Goal: Check status: Check status

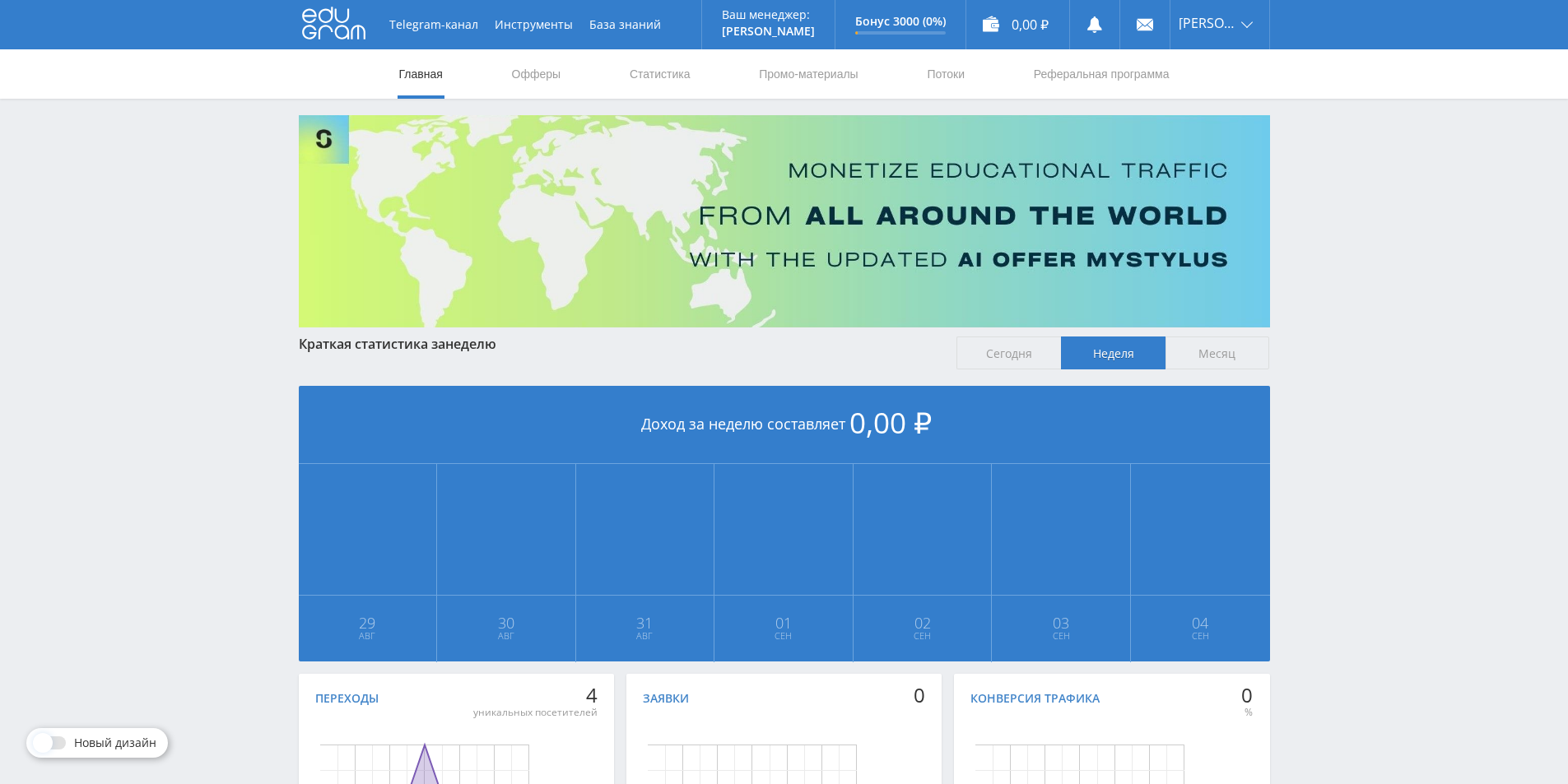
click at [1212, 353] on span "Месяц" at bounding box center [1217, 353] width 105 height 33
click at [0, 0] on input "Месяц" at bounding box center [0, 0] width 0 height 0
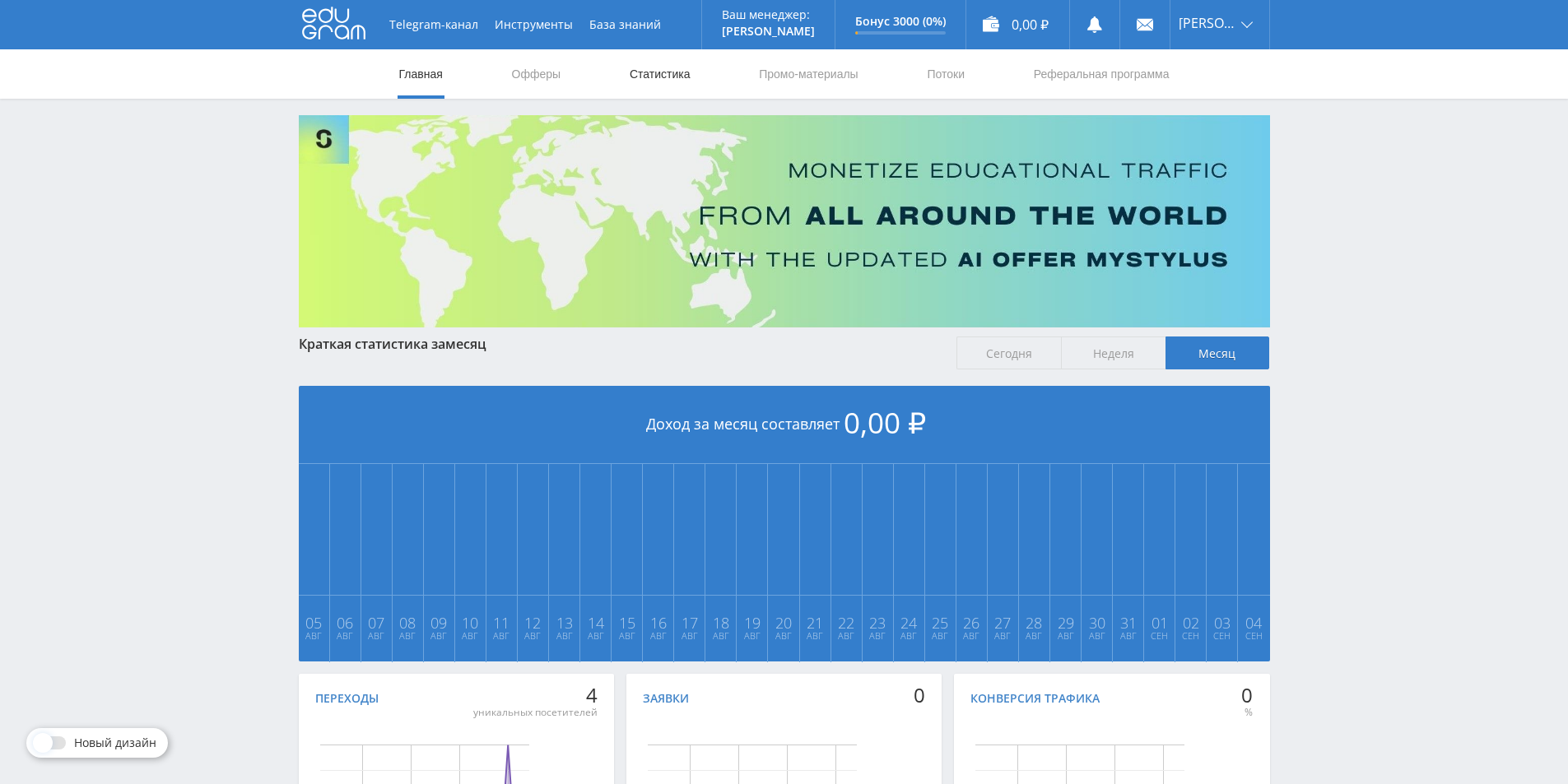
click at [664, 90] on link "Статистика" at bounding box center [660, 73] width 65 height 49
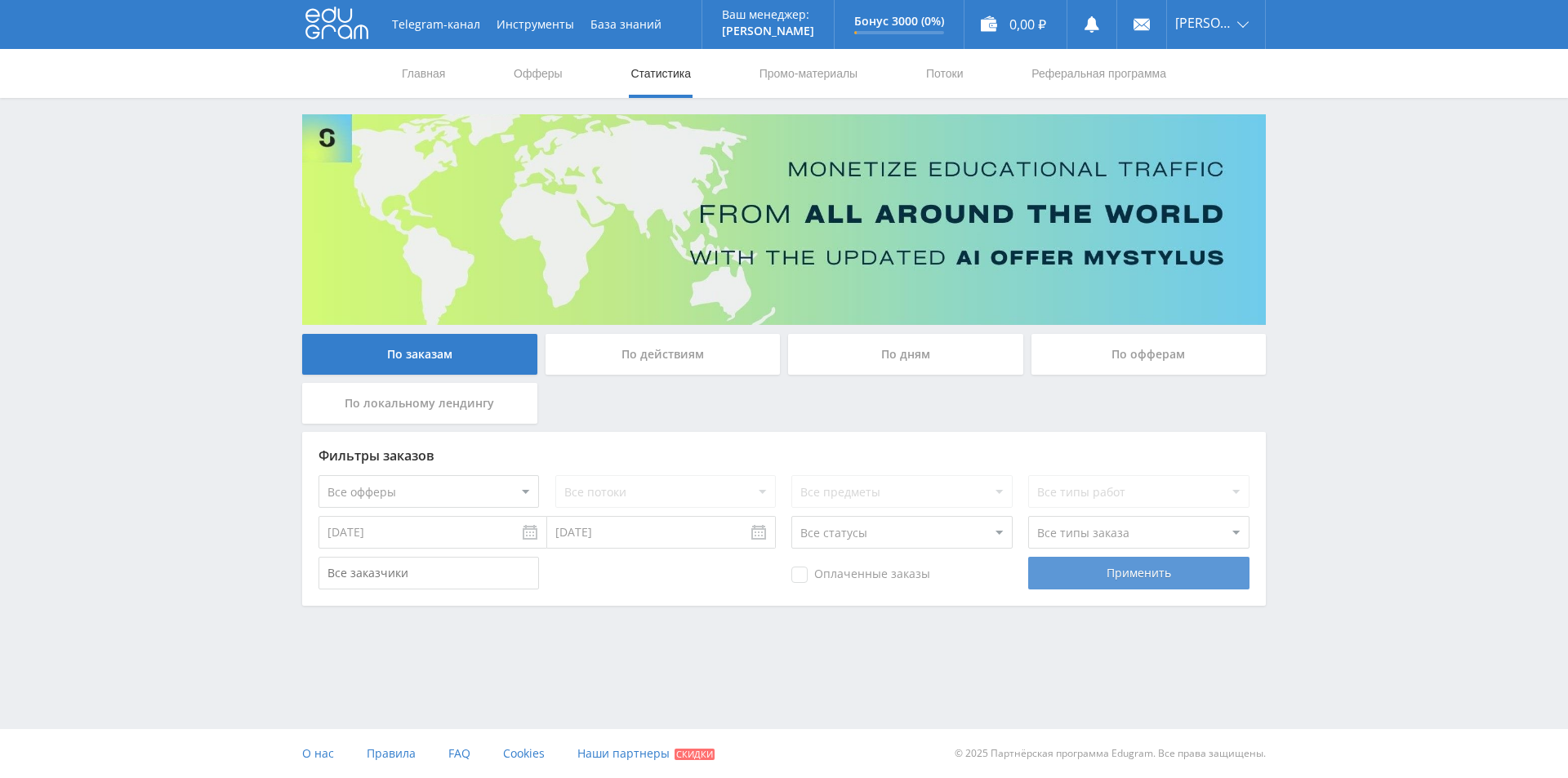
click at [1106, 577] on div "Применить" at bounding box center [1138, 573] width 221 height 33
click at [941, 374] on div "По дням" at bounding box center [905, 355] width 235 height 41
click at [0, 0] on input "По дням" at bounding box center [0, 0] width 0 height 0
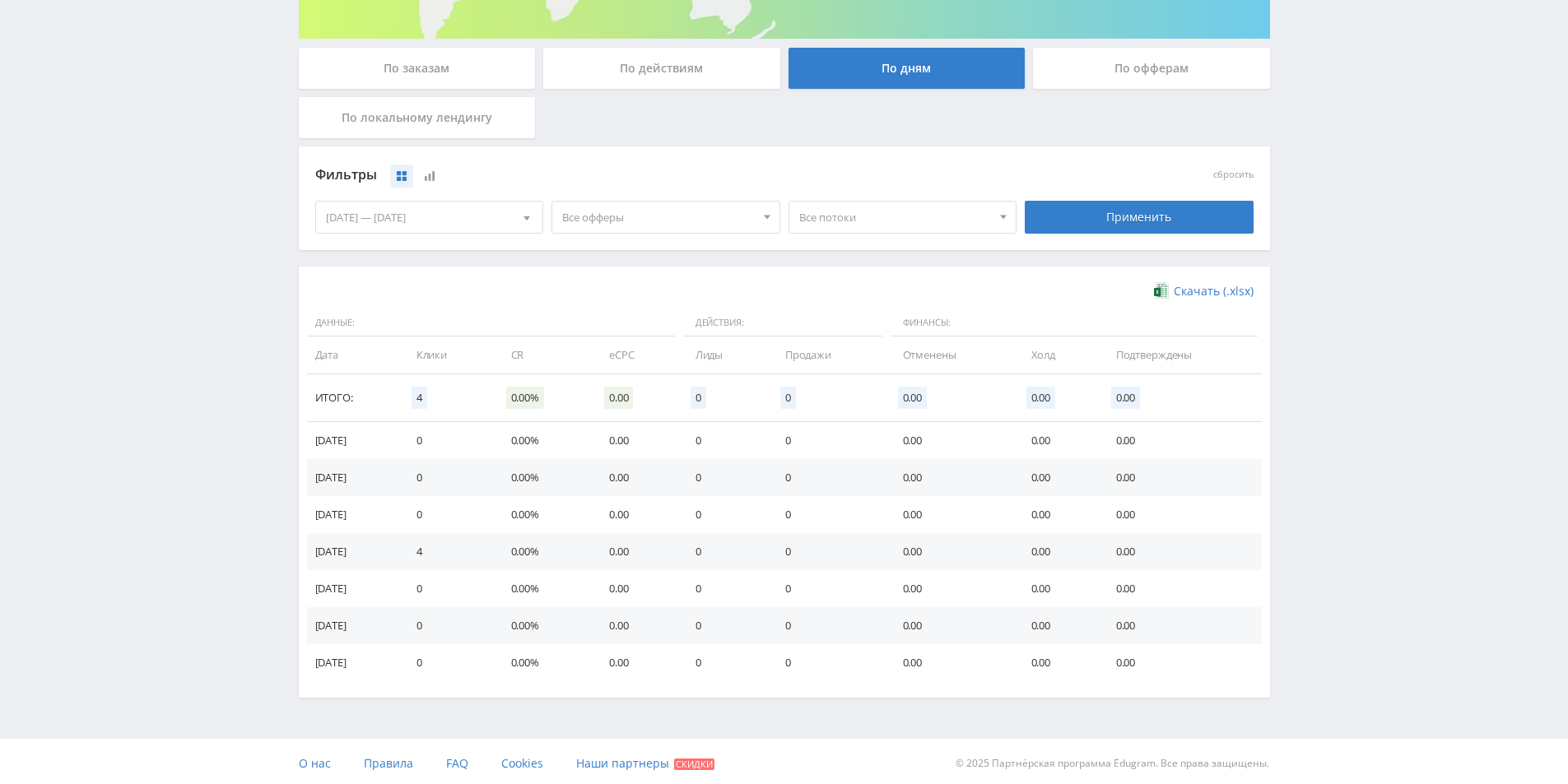
scroll to position [293, 0]
